Goal: Information Seeking & Learning: Learn about a topic

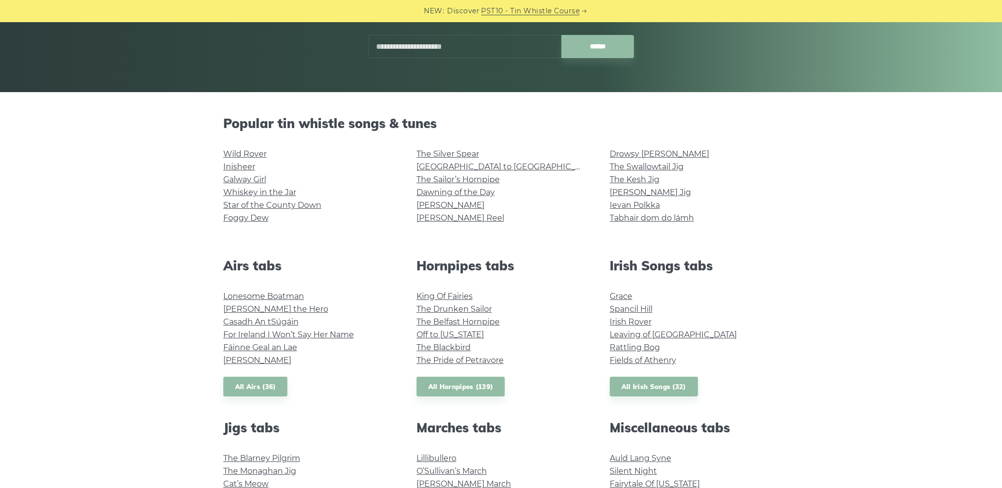
scroll to position [246, 0]
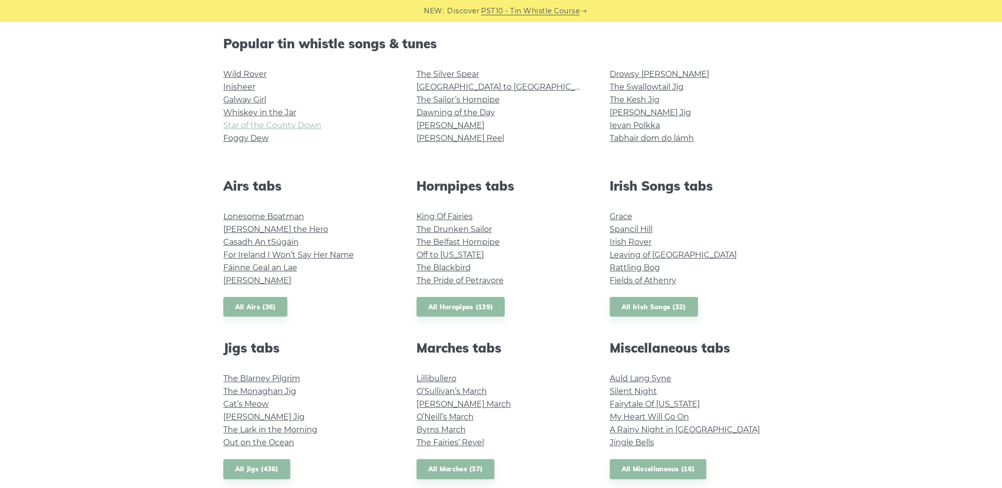
click at [305, 125] on link "Star of the County Down" at bounding box center [272, 125] width 98 height 9
click at [241, 90] on link "Inisheer" at bounding box center [239, 86] width 32 height 9
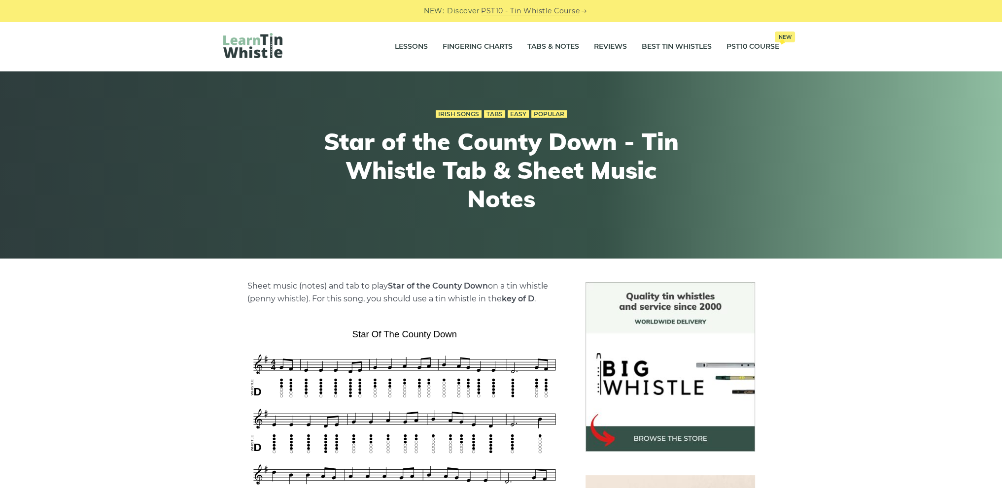
scroll to position [148, 0]
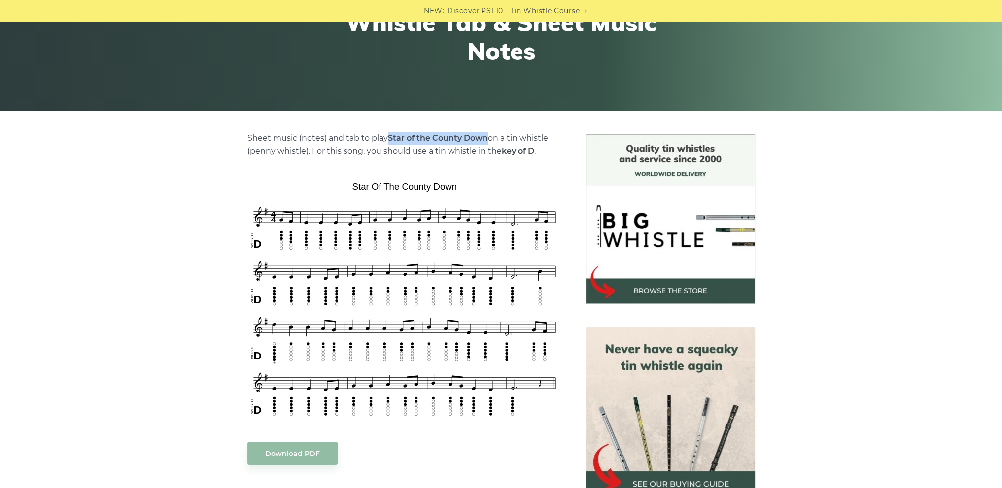
drag, startPoint x: 386, startPoint y: 135, endPoint x: 488, endPoint y: 133, distance: 101.5
click at [488, 133] on p "Sheet music (notes) and tab to play Star of the County Down on a tin whistle (p…" at bounding box center [404, 145] width 314 height 26
copy p "Star of the County Down"
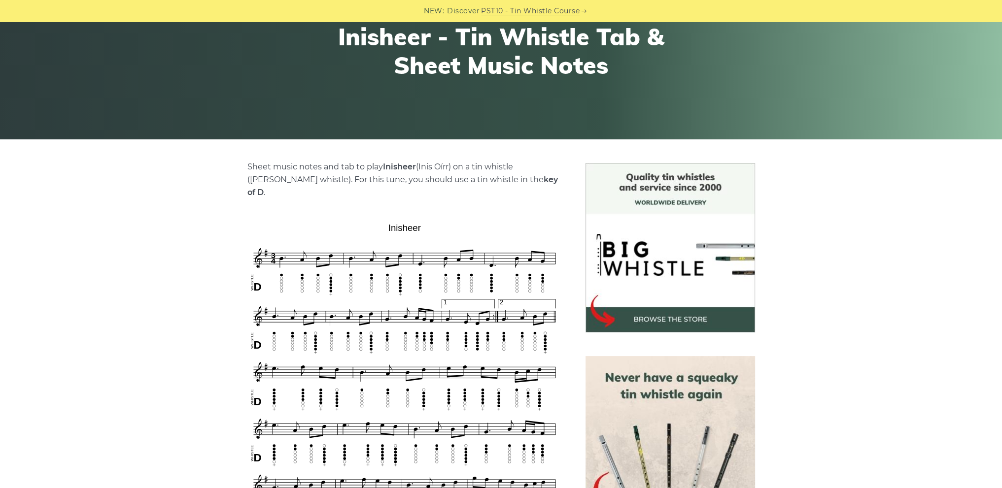
scroll to position [148, 0]
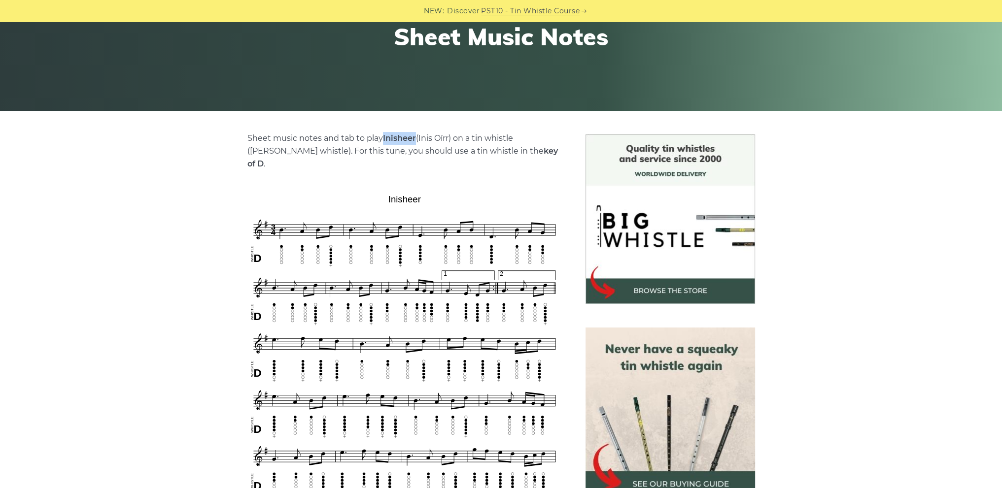
drag, startPoint x: 383, startPoint y: 136, endPoint x: 416, endPoint y: 136, distance: 32.5
click at [416, 136] on strong "Inisheer" at bounding box center [399, 138] width 33 height 9
copy strong "Inisheer"
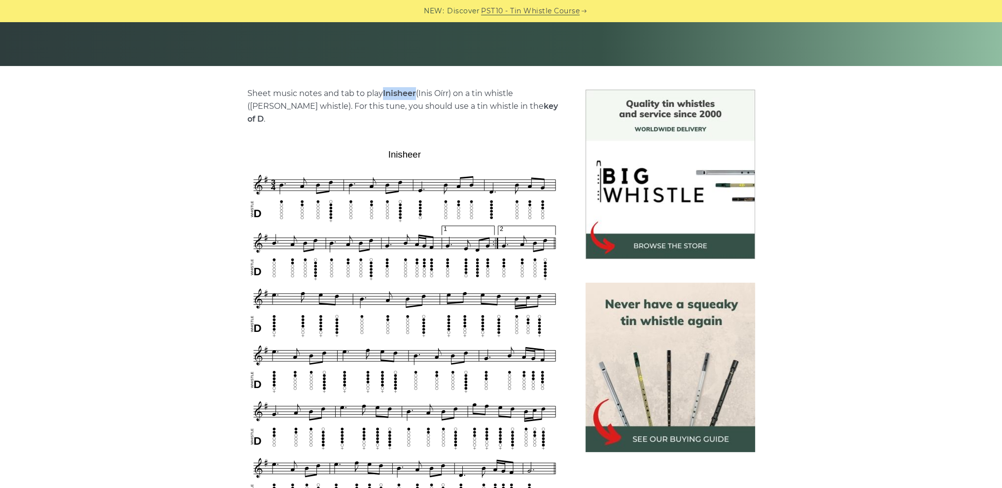
scroll to position [246, 0]
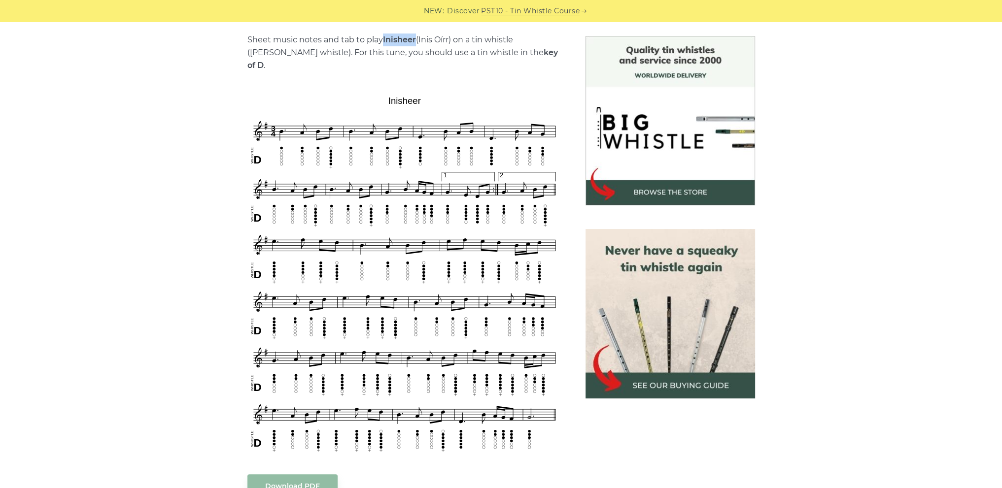
copy strong "Inisheer"
click at [77, 134] on div "Sheet music notes and tab to play Inisheer (Inis Oírr) on a tin whistle (penny …" at bounding box center [501, 430] width 1002 height 788
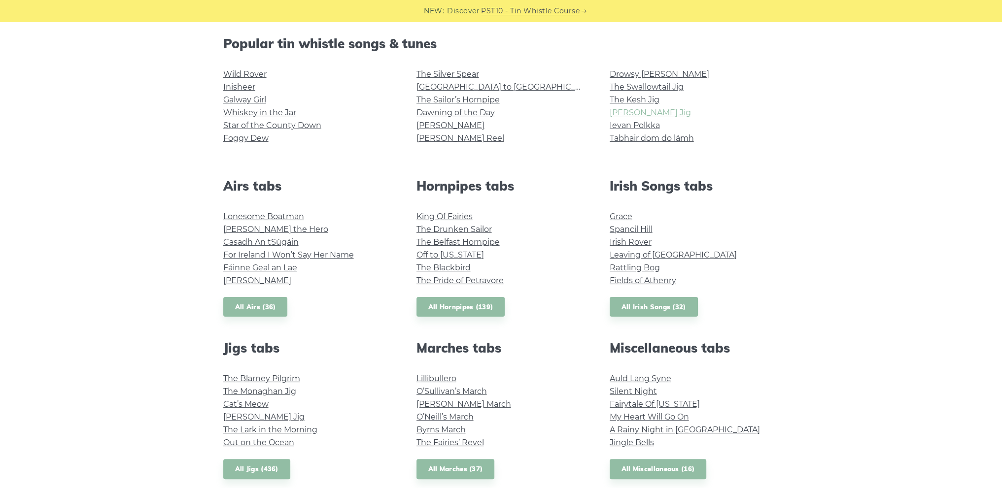
click at [645, 116] on link "[PERSON_NAME] Jig" at bounding box center [649, 112] width 81 height 9
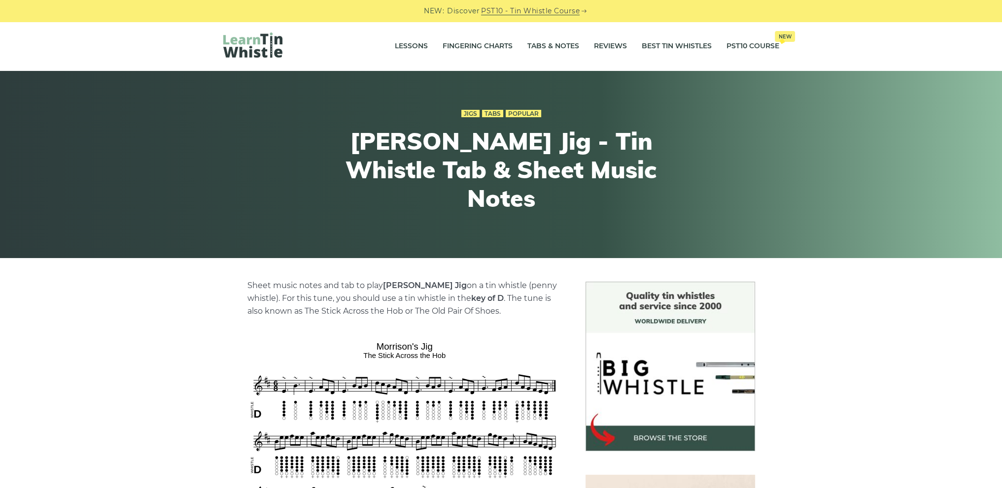
scroll to position [197, 0]
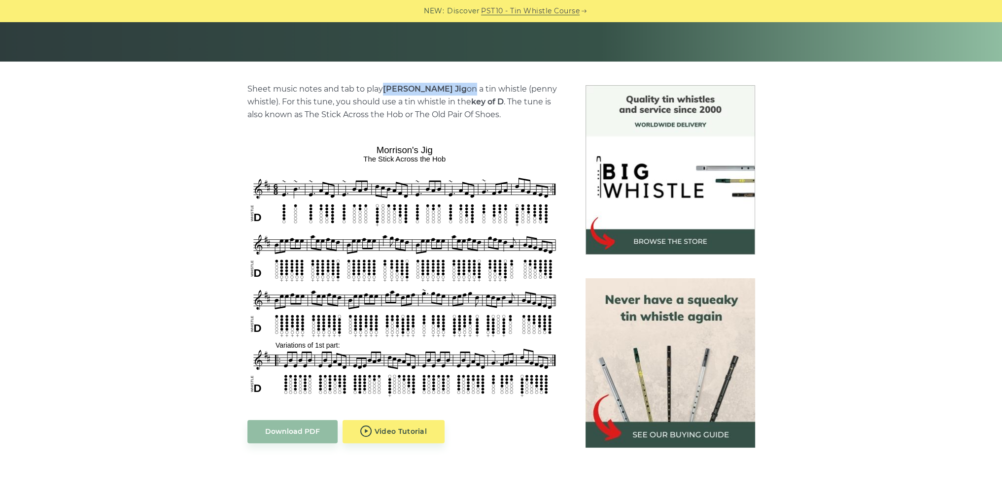
drag, startPoint x: 384, startPoint y: 89, endPoint x: 444, endPoint y: 88, distance: 59.6
click at [444, 88] on p "Sheet music notes and tab to play Morrison’s Jig on a tin whistle (penny whistl…" at bounding box center [404, 102] width 314 height 38
copy p "Morrison’s Jig o"
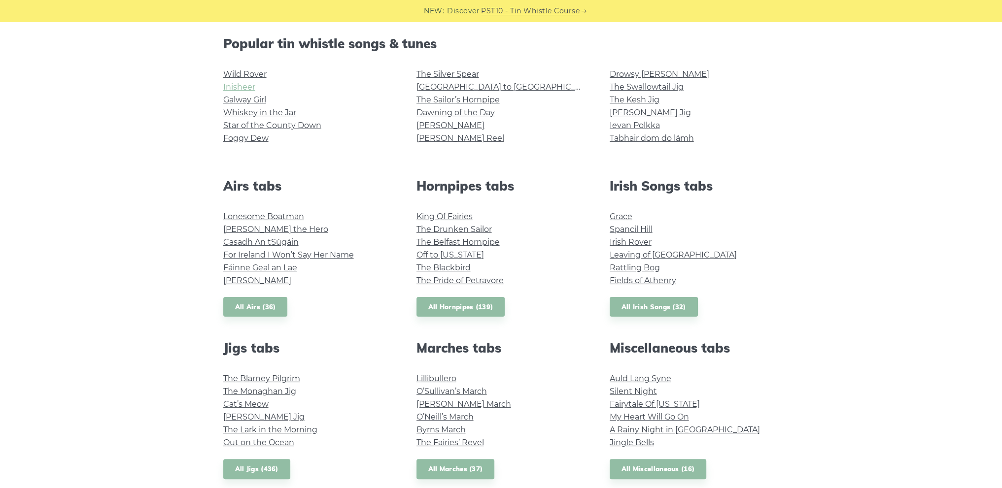
click at [242, 88] on link "Inisheer" at bounding box center [239, 86] width 32 height 9
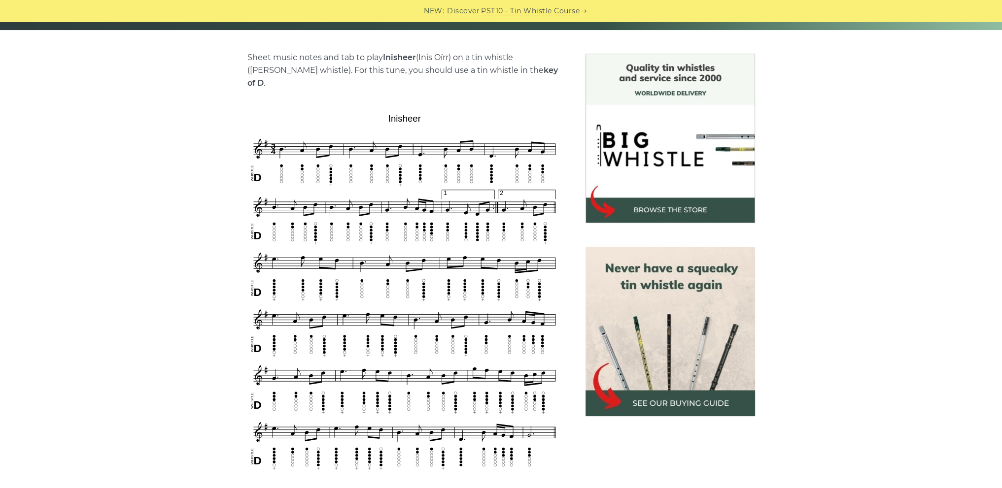
scroll to position [246, 0]
